Goal: Find specific page/section: Find specific page/section

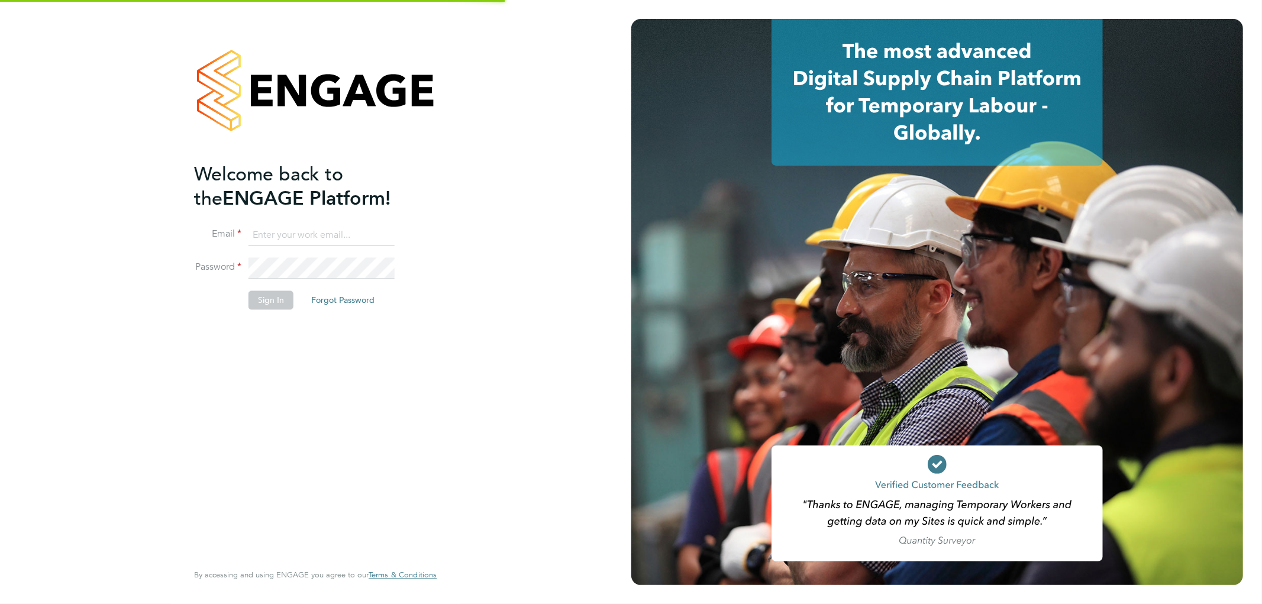
type input "[EMAIL_ADDRESS][PERSON_NAME][DOMAIN_NAME]"
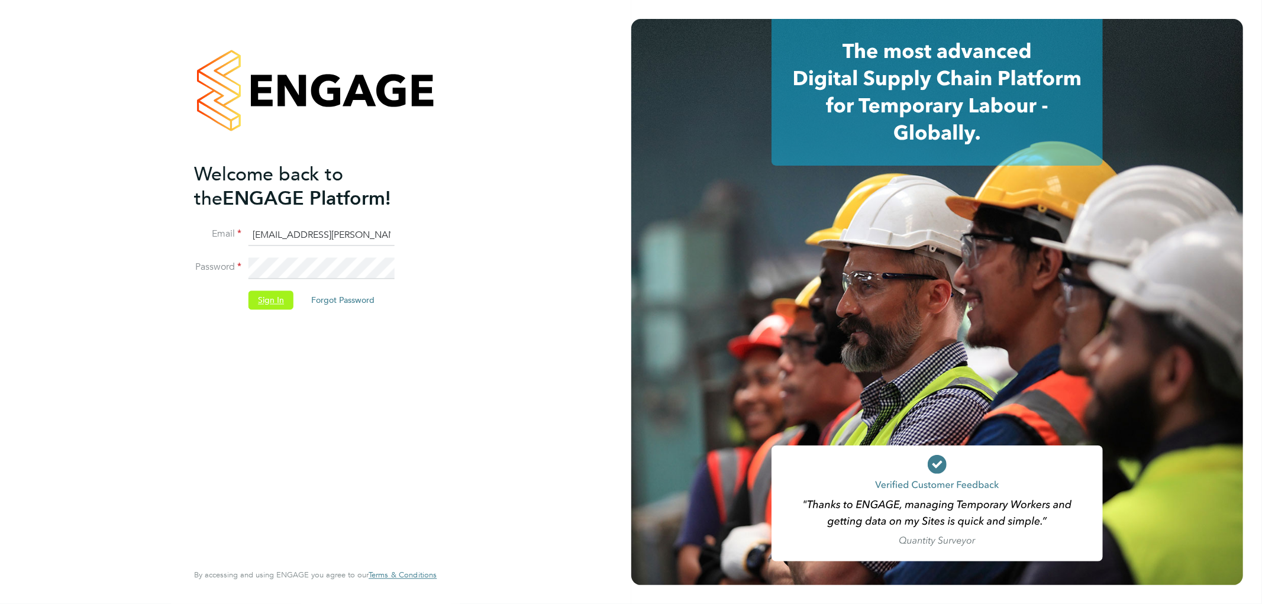
click at [274, 304] on button "Sign In" at bounding box center [270, 300] width 45 height 19
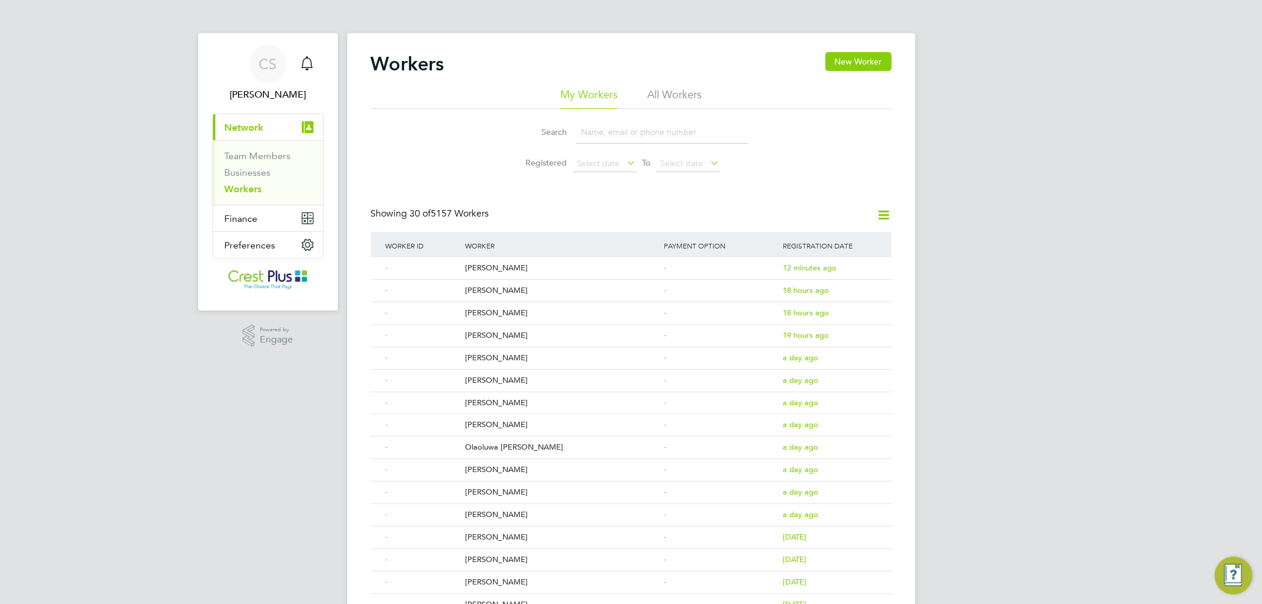
click at [639, 139] on input at bounding box center [661, 132] width 173 height 23
click at [637, 134] on input at bounding box center [661, 132] width 173 height 23
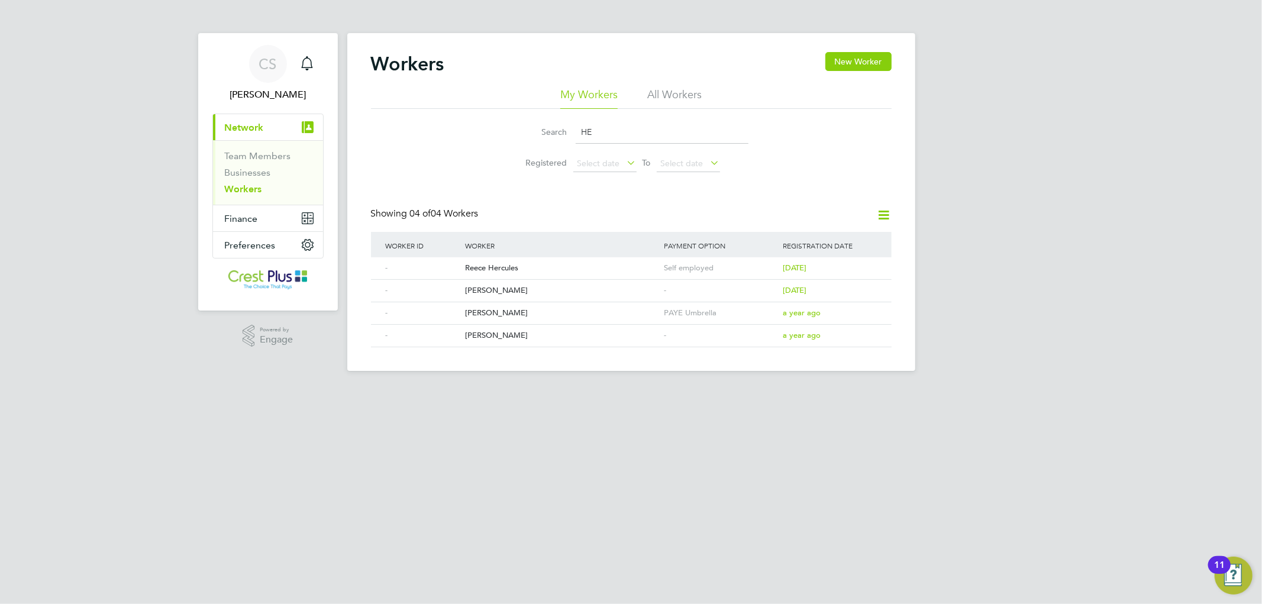
type input "H"
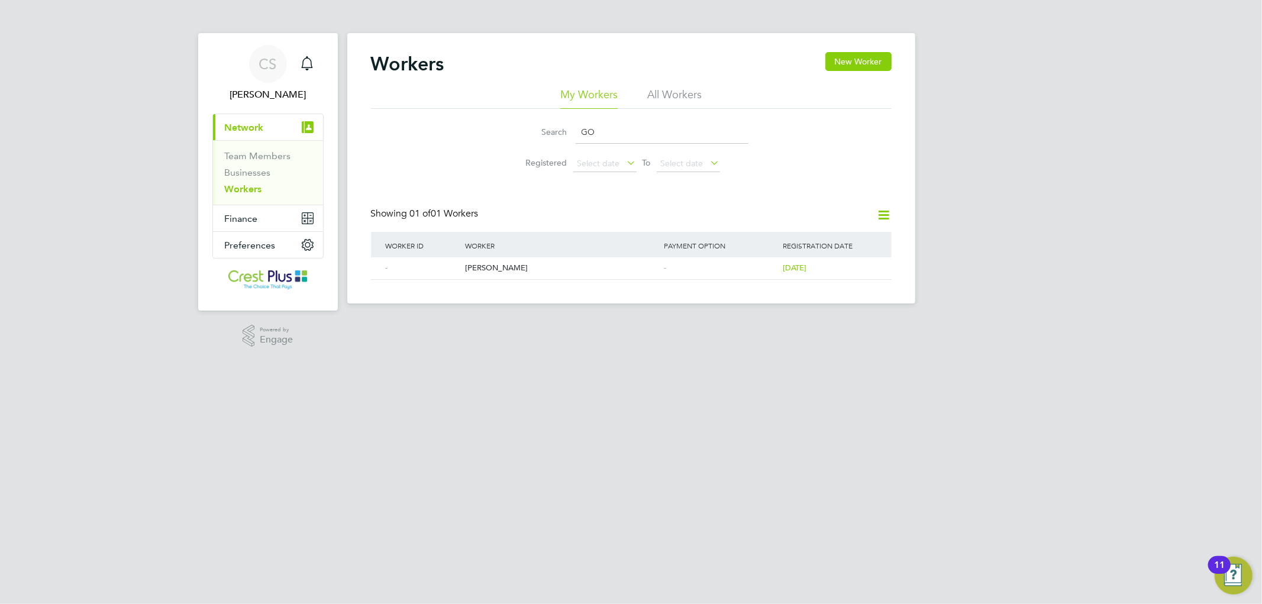
type input "G"
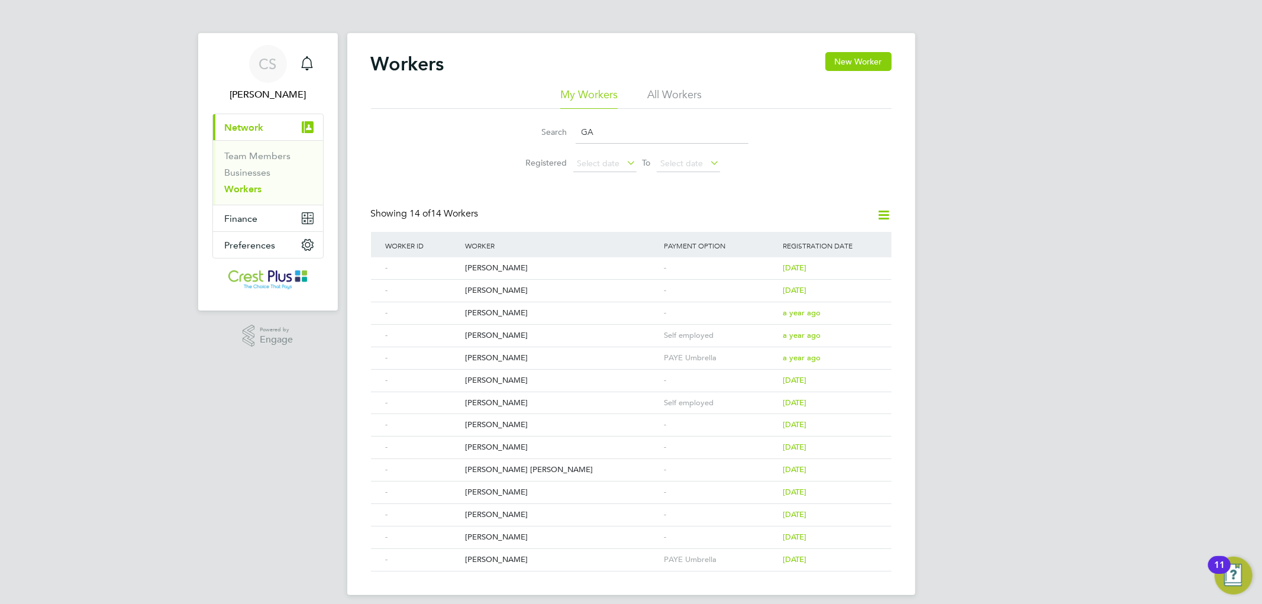
type input "G"
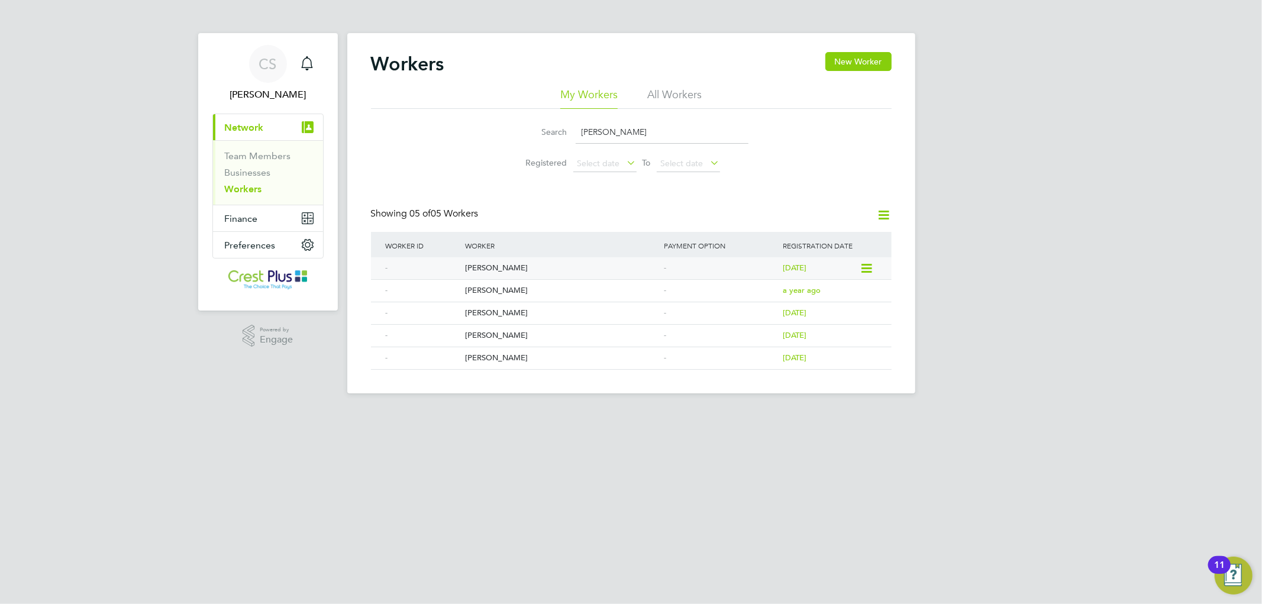
type input "[PERSON_NAME]"
click at [478, 267] on div "[PERSON_NAME]" at bounding box center [561, 268] width 199 height 22
drag, startPoint x: 590, startPoint y: 131, endPoint x: 510, endPoint y: 133, distance: 79.3
click at [510, 132] on li "Search MARK C" at bounding box center [631, 132] width 264 height 35
